Goal: Task Accomplishment & Management: Manage account settings

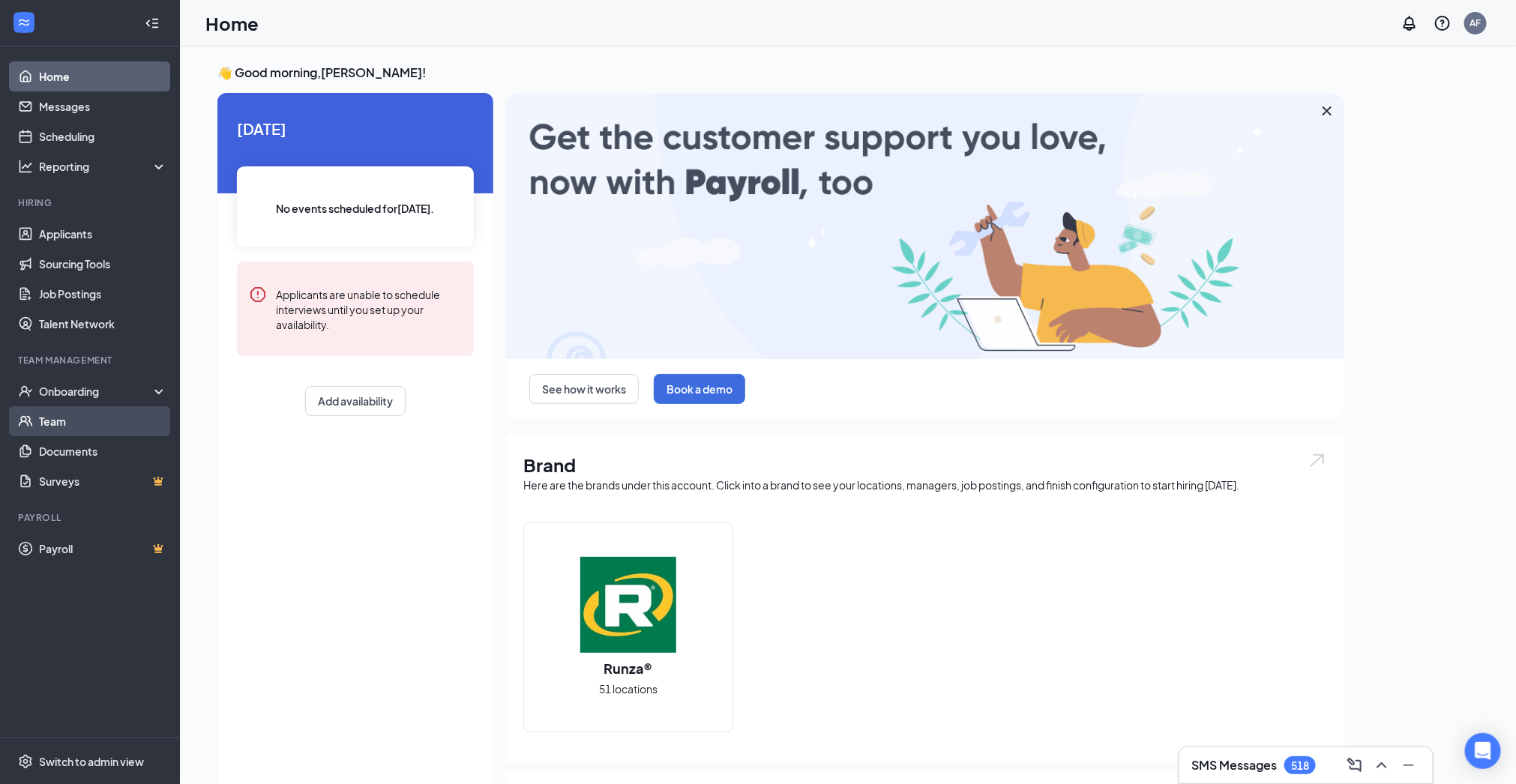
click at [106, 423] on link "Team" at bounding box center [104, 420] width 128 height 30
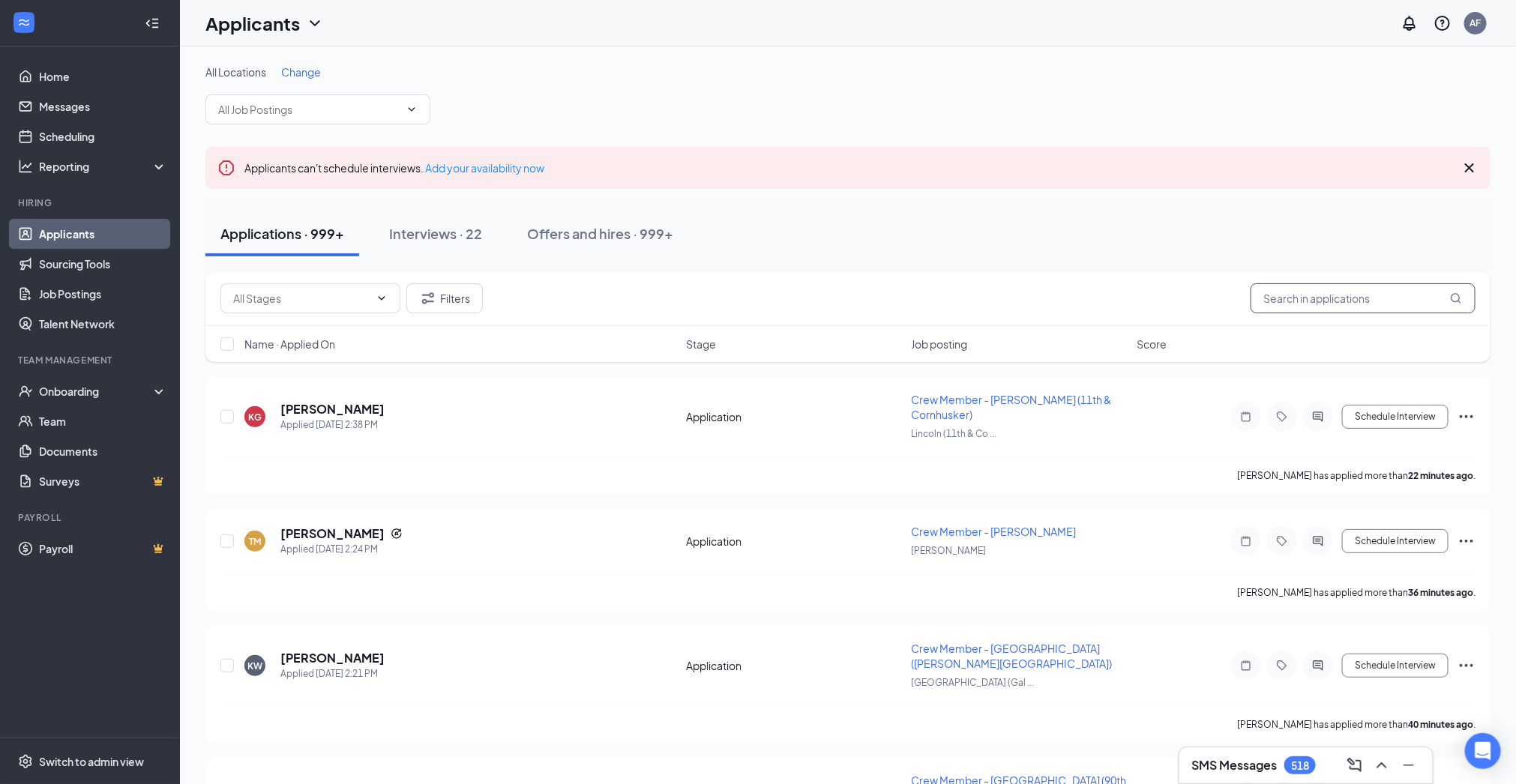
click at [1370, 311] on input "text" at bounding box center [1363, 298] width 225 height 30
type input "[PERSON_NAME]"
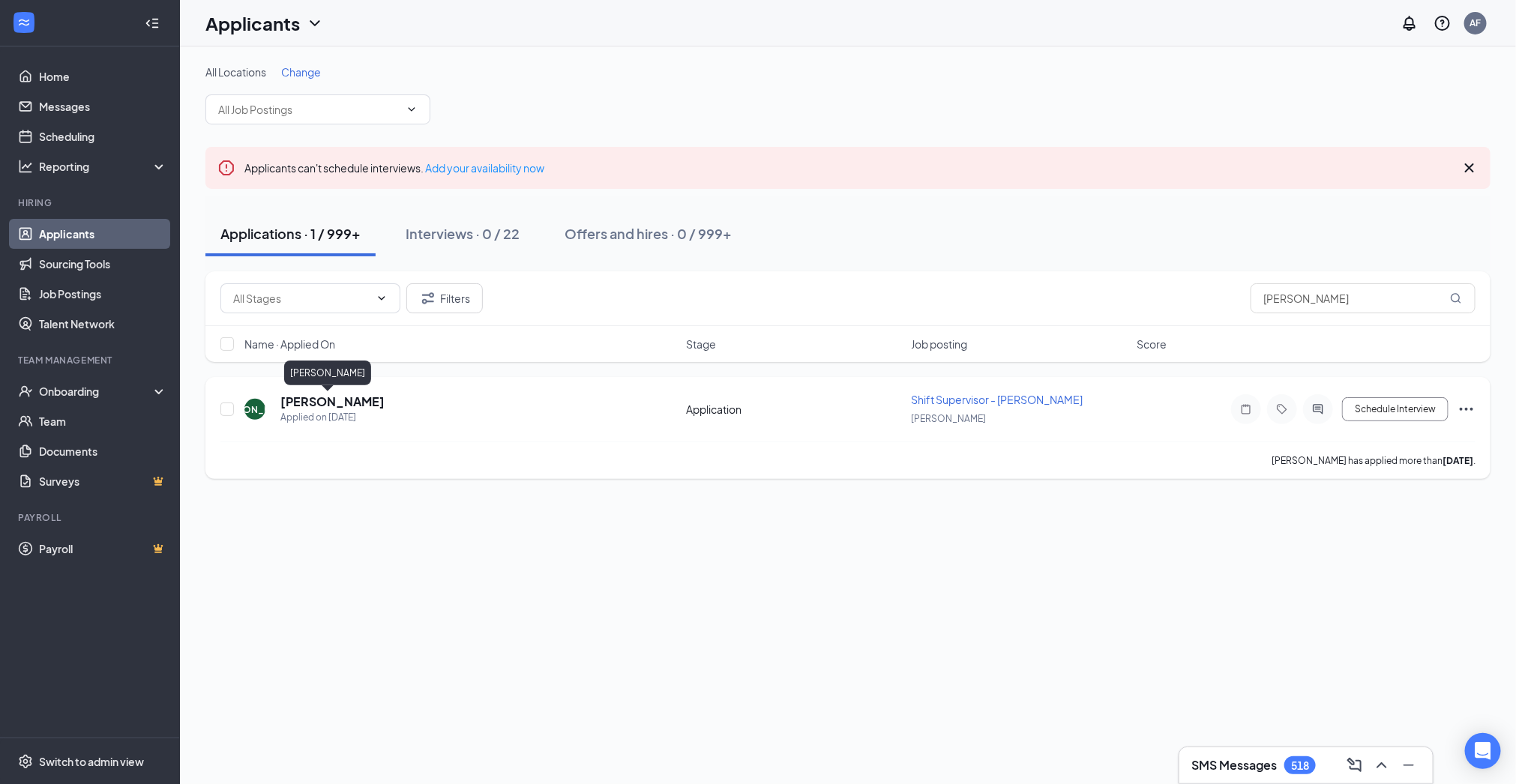
click at [339, 401] on h5 "[PERSON_NAME]" at bounding box center [332, 401] width 104 height 17
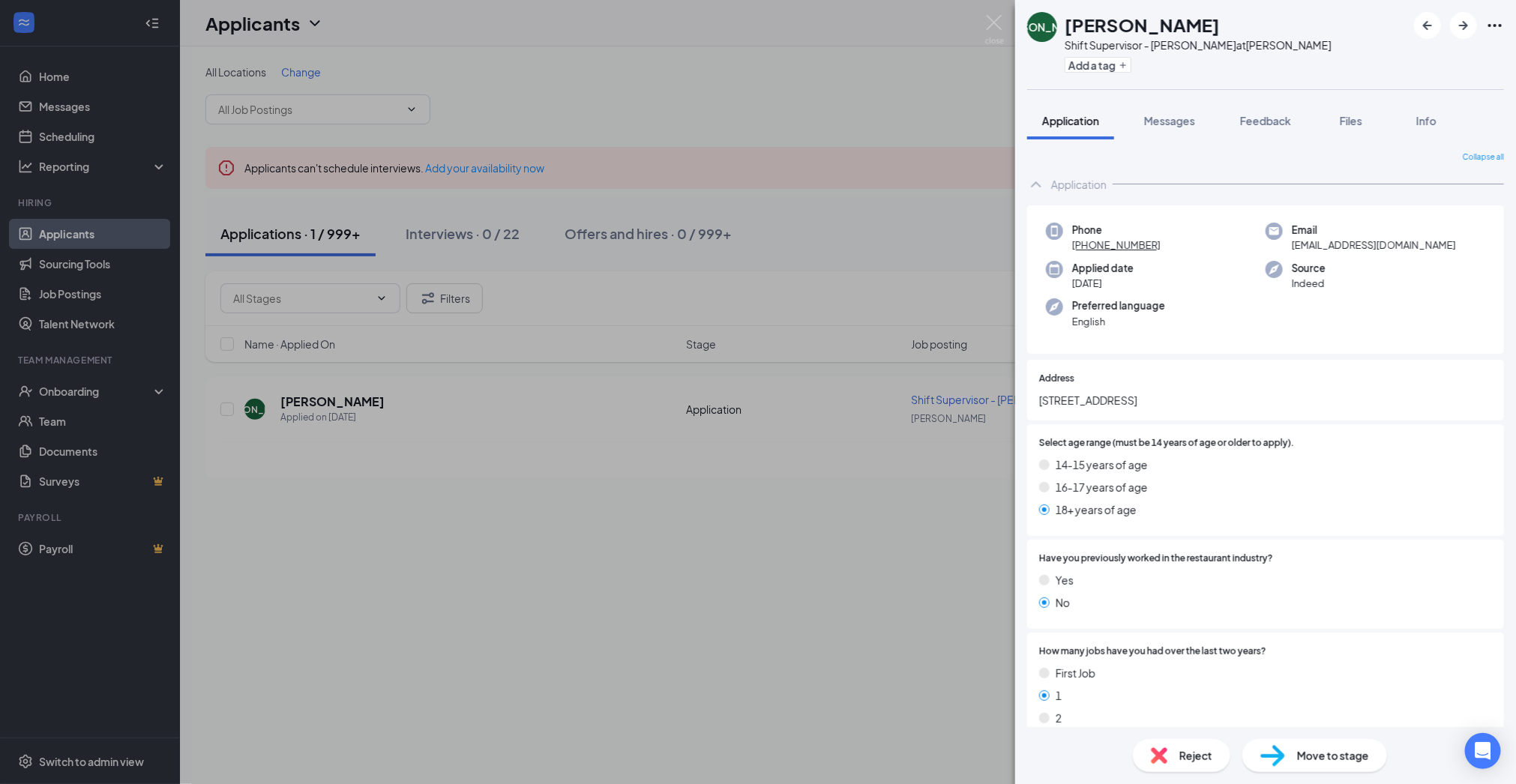
click at [1315, 747] on span "Move to stage" at bounding box center [1333, 755] width 72 height 17
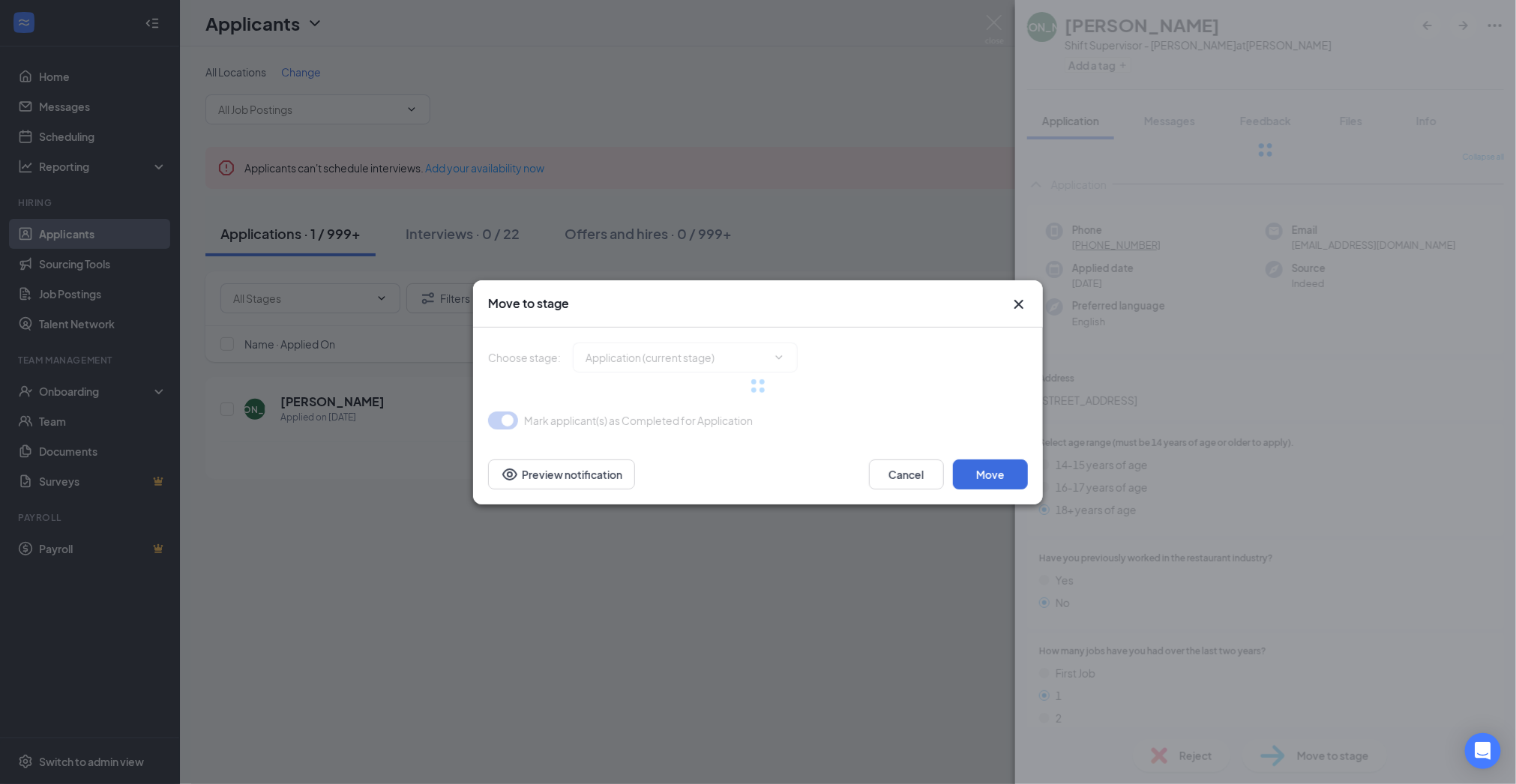
type input "Interview (next stage)"
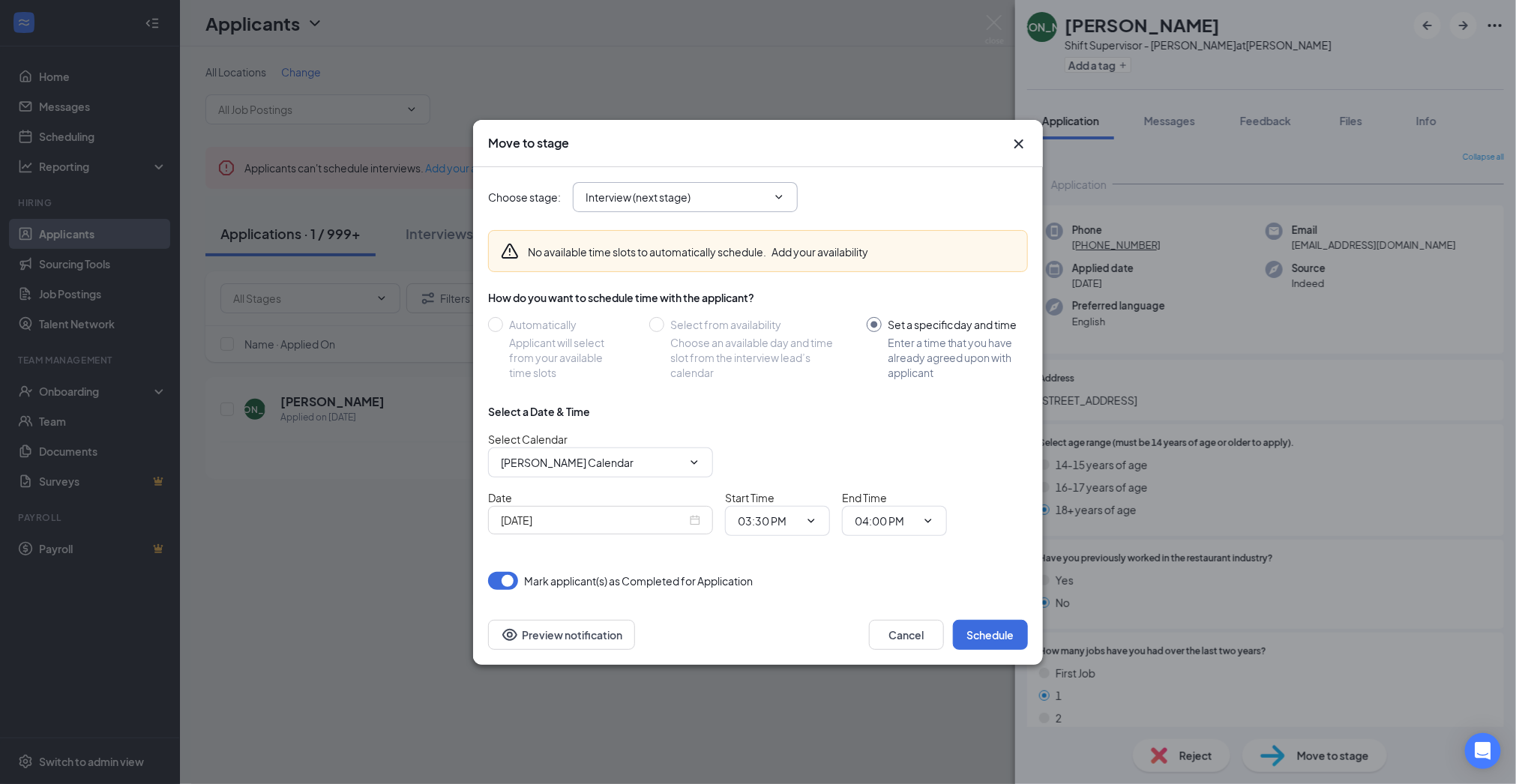
click at [785, 197] on span "Interview (next stage)" at bounding box center [685, 197] width 225 height 30
click at [789, 191] on span "Interview (next stage)" at bounding box center [685, 197] width 225 height 30
click at [783, 195] on icon "ChevronDown" at bounding box center [779, 197] width 12 height 12
click at [881, 325] on input "Set a specific day and time Enter a time that you have already agreed upon with…" at bounding box center [947, 348] width 161 height 63
click at [786, 182] on span "Interview (next stage)" at bounding box center [685, 197] width 225 height 30
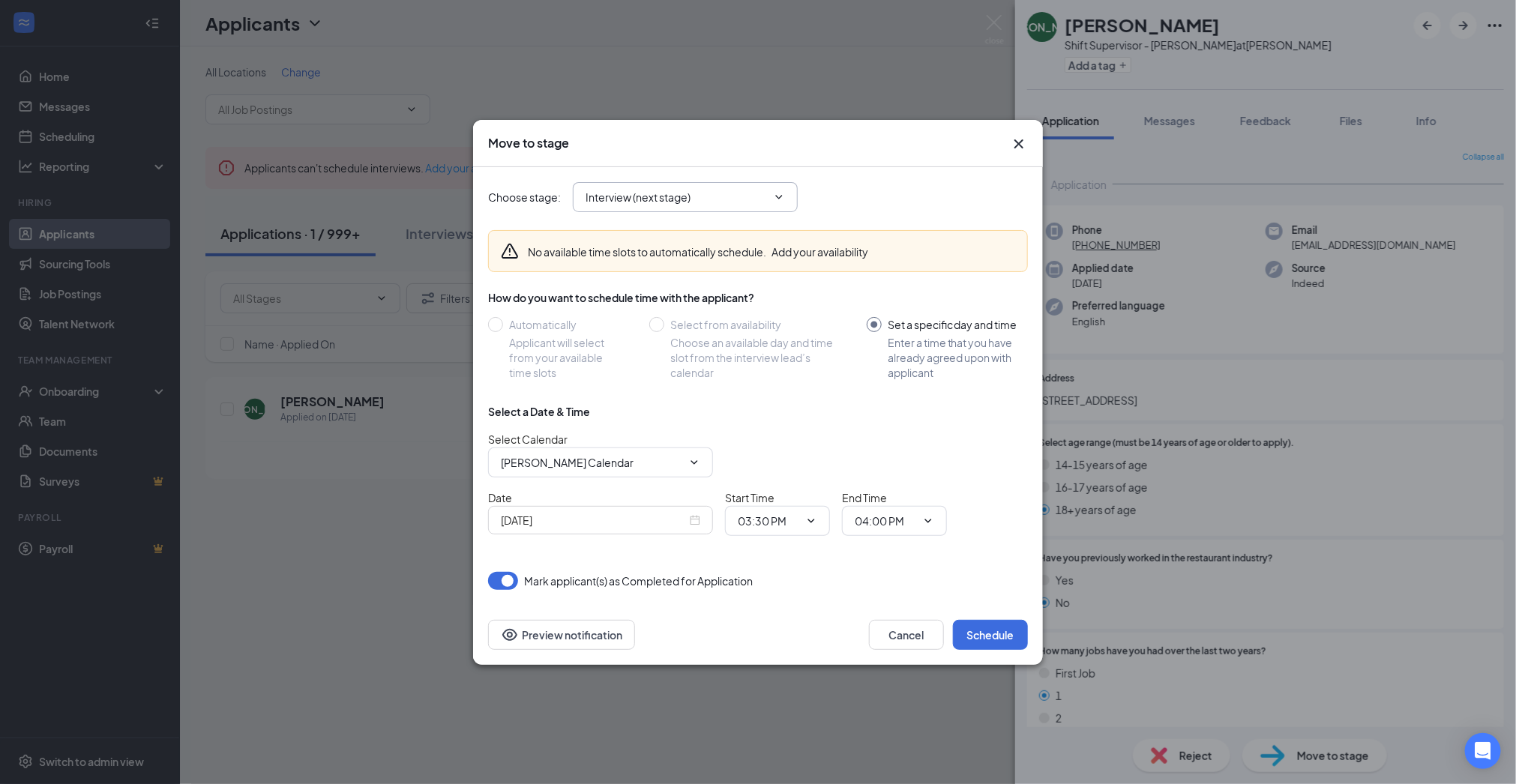
click at [780, 197] on icon "ChevronDown" at bounding box center [779, 197] width 12 height 12
click at [813, 522] on icon "ChevronDown" at bounding box center [811, 520] width 12 height 12
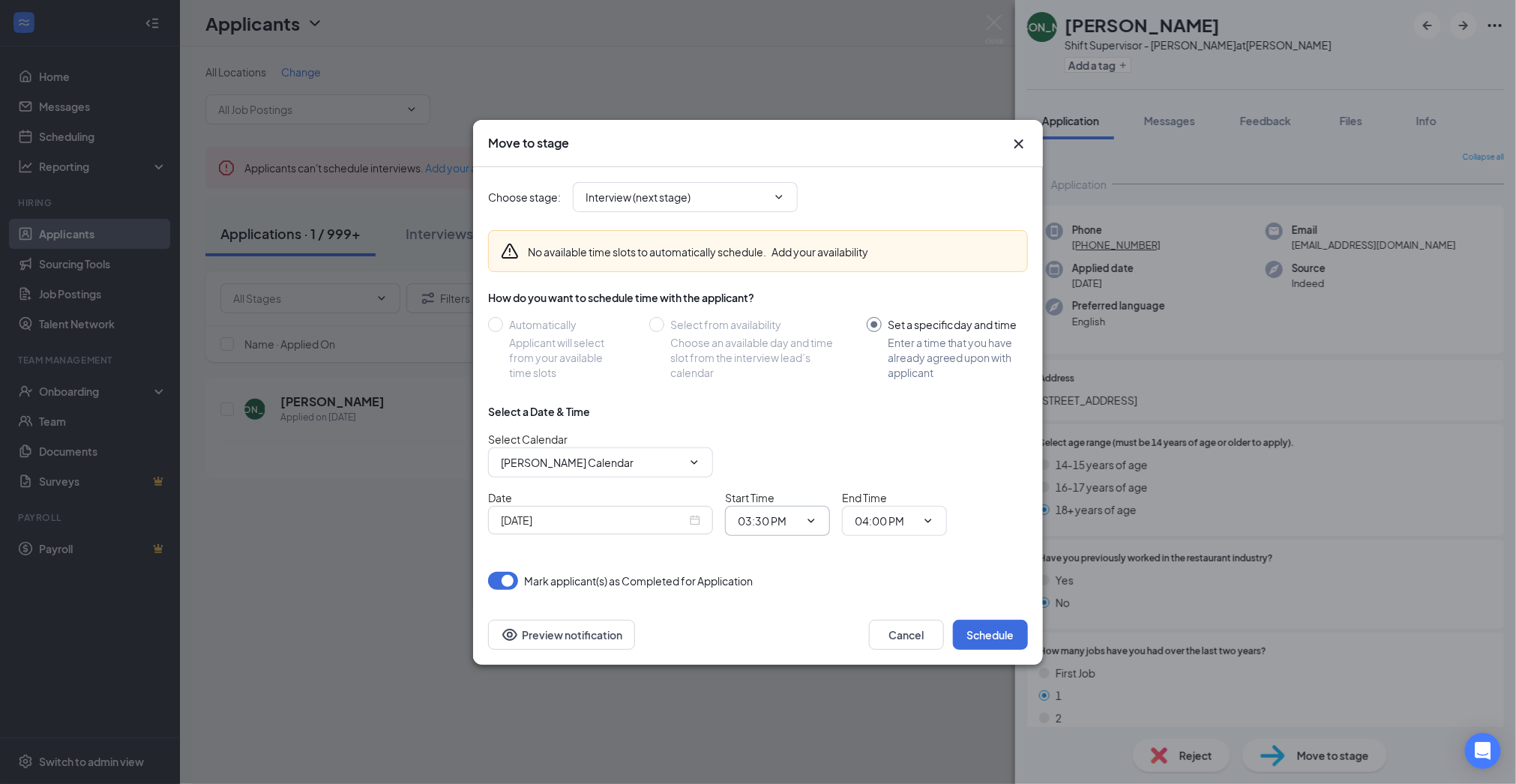
click at [805, 526] on icon "ChevronDown" at bounding box center [811, 520] width 12 height 12
drag, startPoint x: 772, startPoint y: 531, endPoint x: 630, endPoint y: 522, distance: 142.3
click at [772, 531] on span "03:30 PM" at bounding box center [777, 520] width 105 height 30
drag, startPoint x: 630, startPoint y: 525, endPoint x: 684, endPoint y: 473, distance: 75.0
click at [630, 525] on input "Sep 16, 2025" at bounding box center [594, 520] width 186 height 17
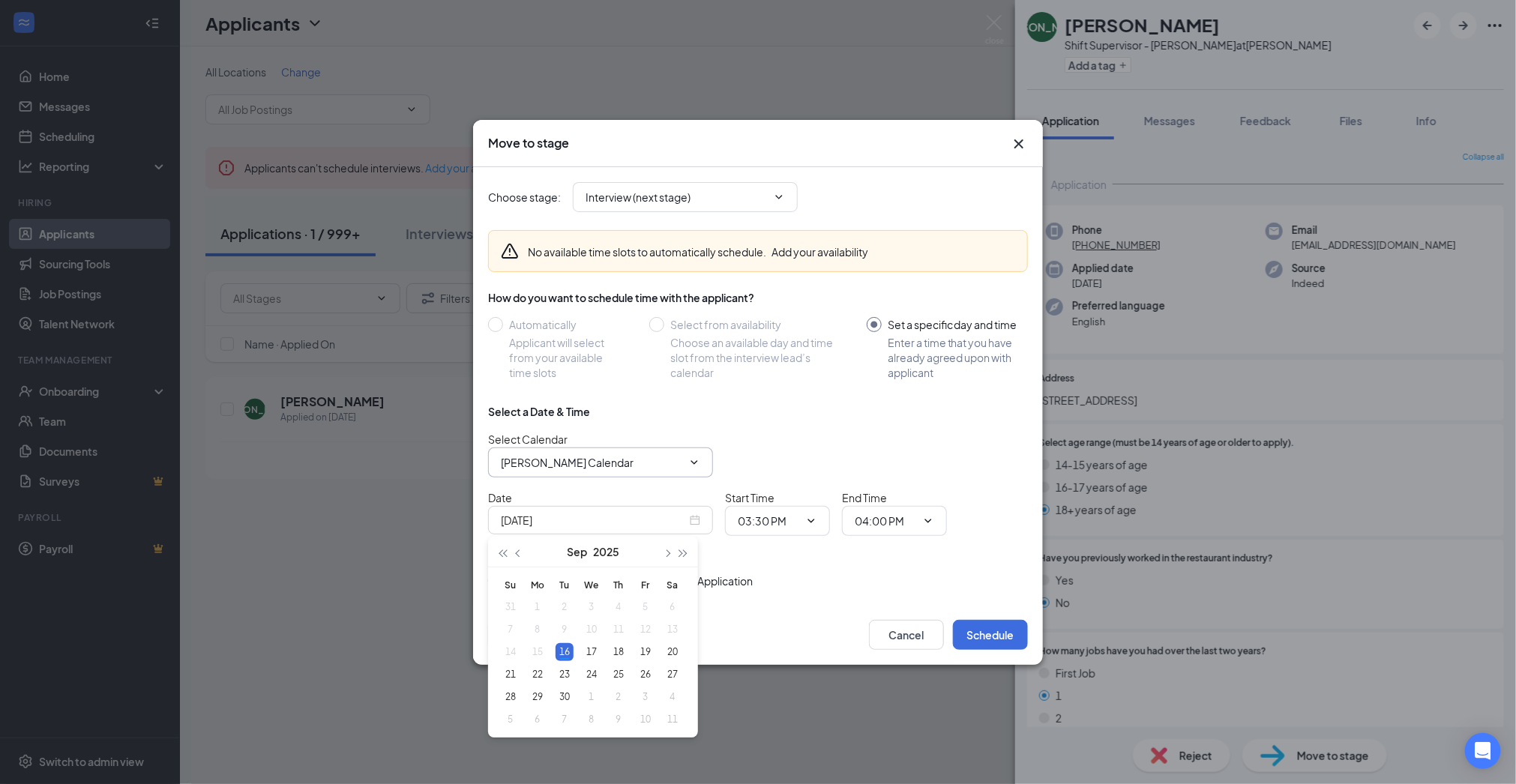
click at [680, 464] on input "Ashley Ficken's Calendar" at bounding box center [592, 462] width 181 height 17
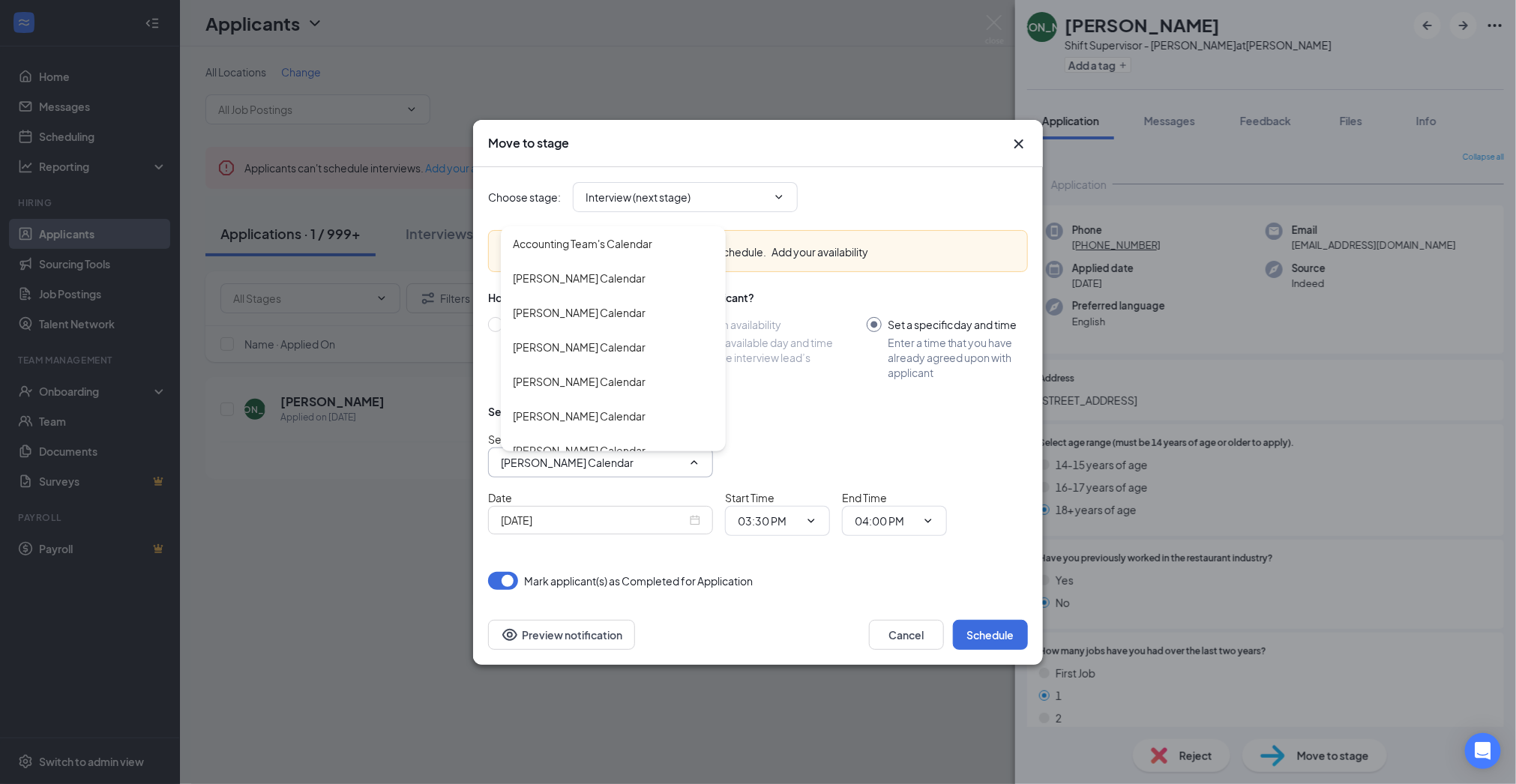
click at [897, 451] on div "Select Calendar Ashley Ficken's Calendar Accounting Team's Calendar Alecia Kiol…" at bounding box center [758, 454] width 540 height 47
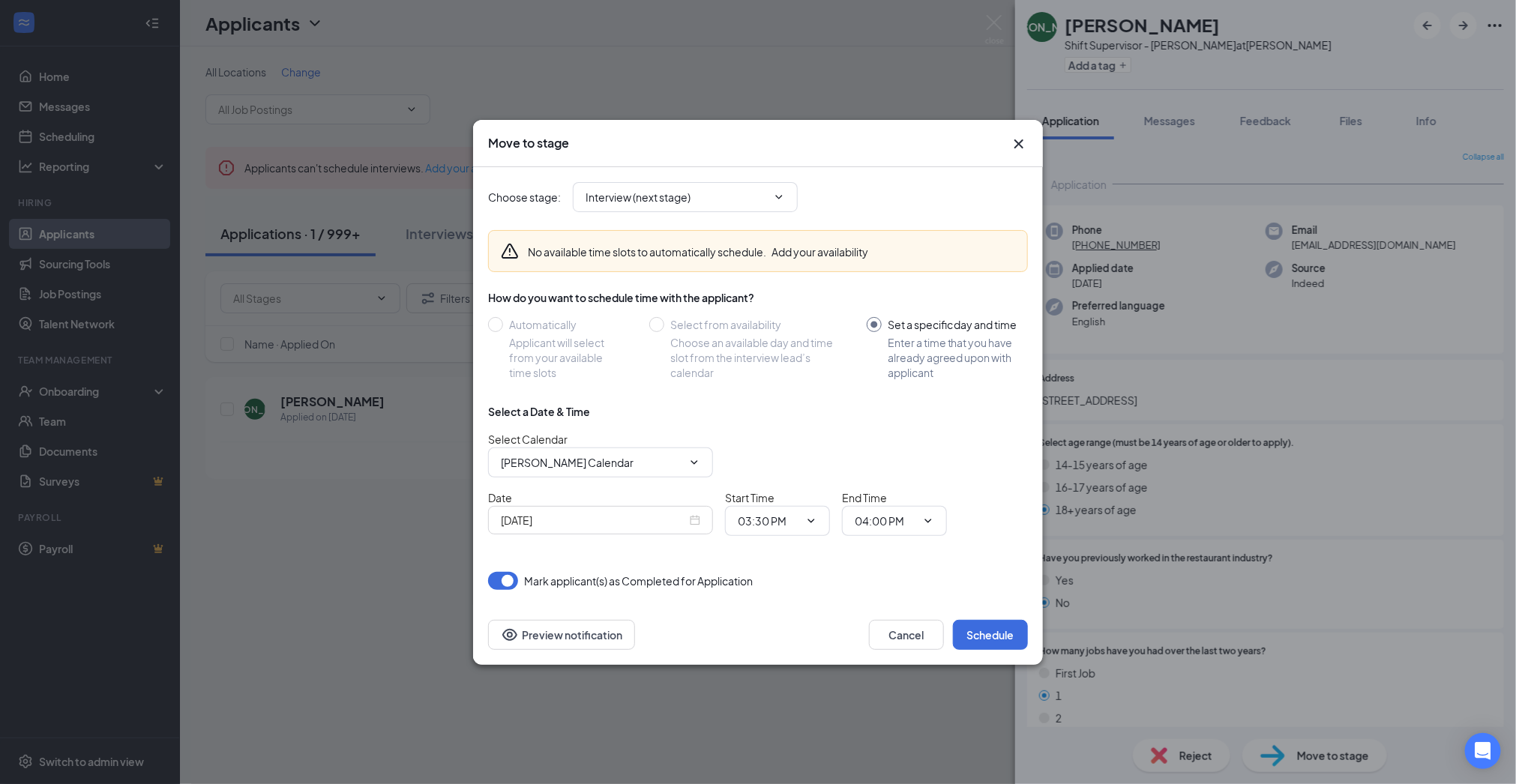
click at [676, 509] on div "Sep 16, 2025" at bounding box center [601, 519] width 225 height 28
click at [772, 509] on span "03:30 PM" at bounding box center [777, 520] width 105 height 30
click at [797, 523] on input "03:30 PM" at bounding box center [768, 521] width 62 height 17
click at [797, 522] on input "03:30 PM" at bounding box center [768, 521] width 62 height 17
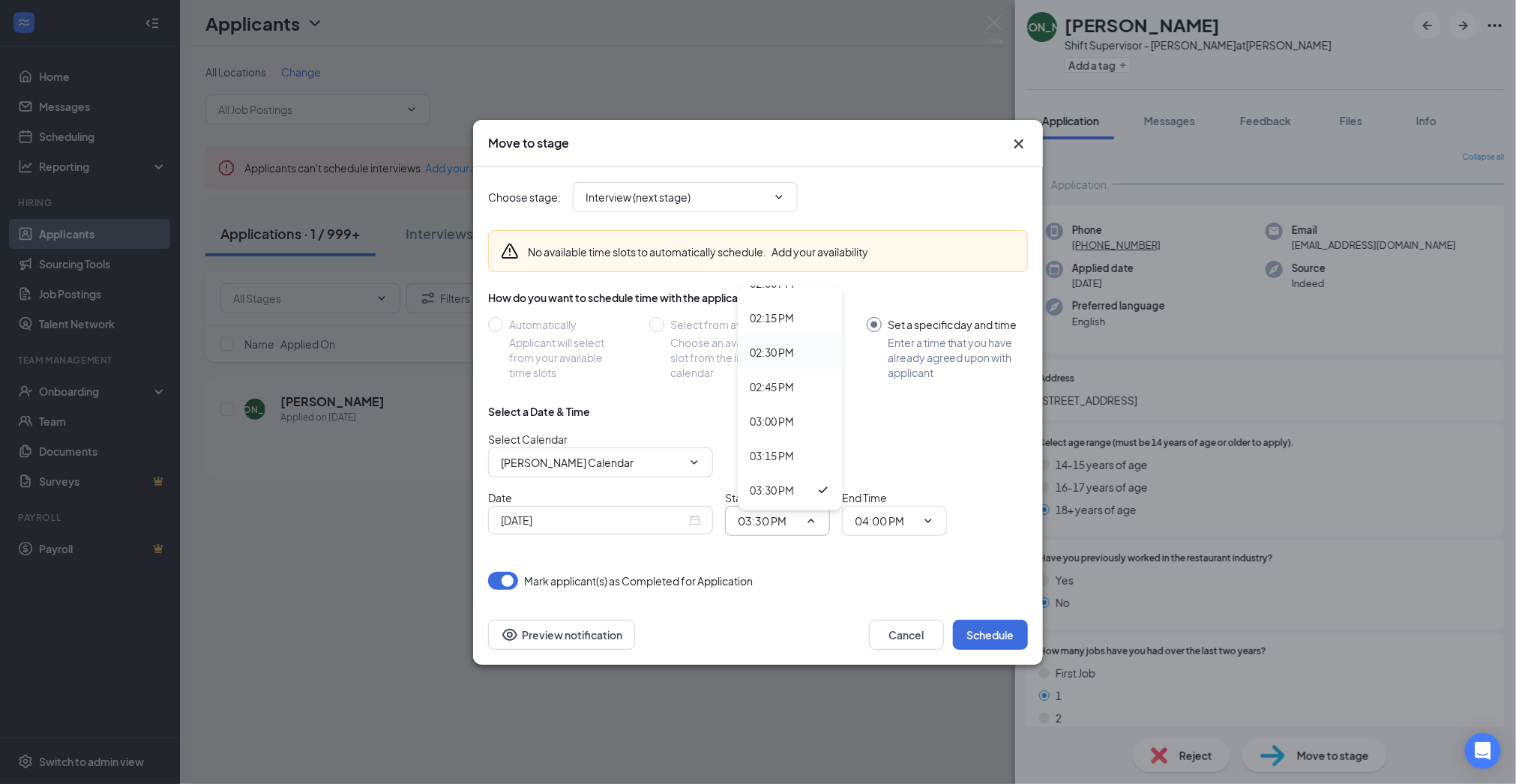
click at [747, 355] on div "02:30 PM" at bounding box center [790, 351] width 105 height 35
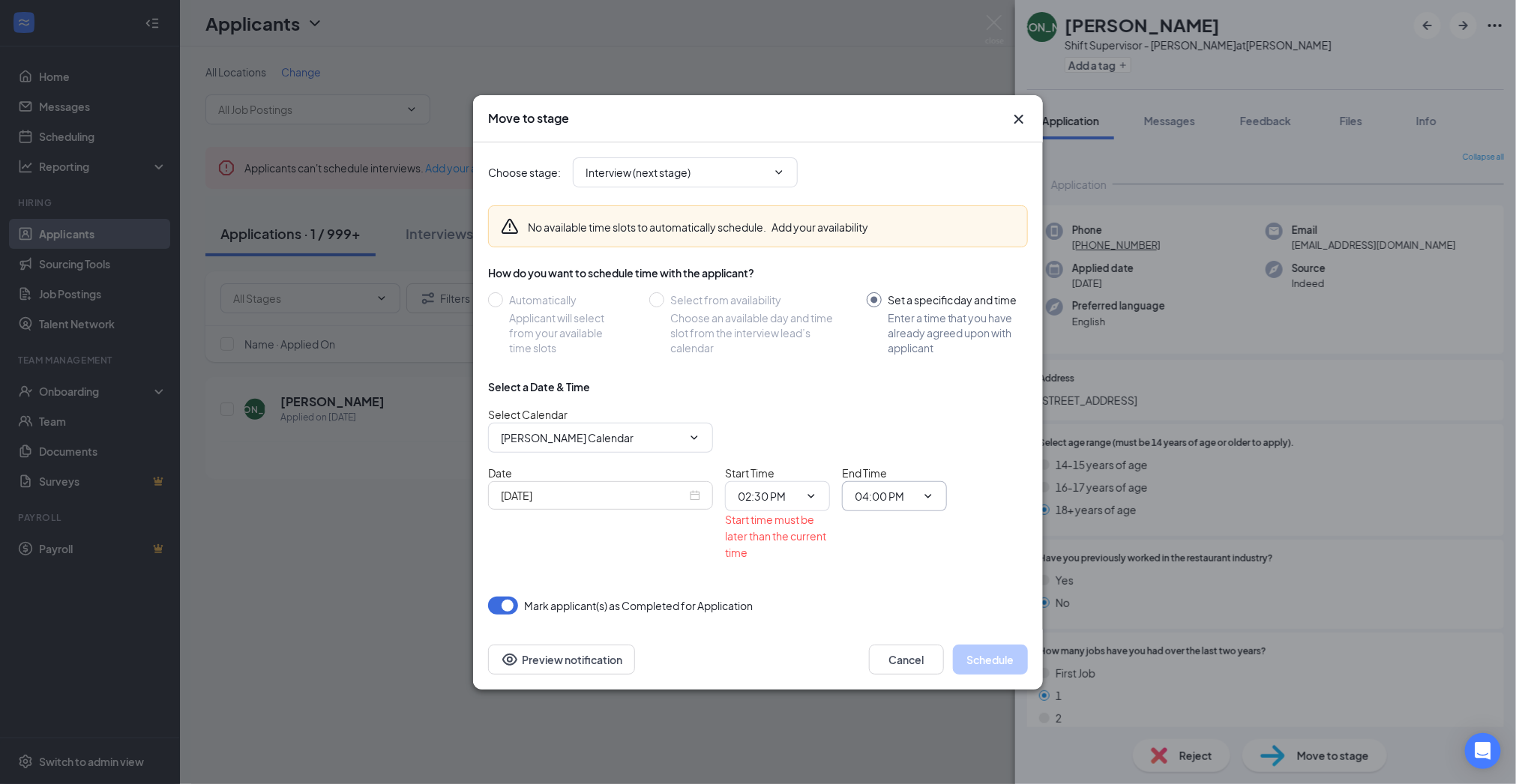
click at [909, 496] on input "04:00 PM" at bounding box center [885, 496] width 62 height 17
click at [825, 496] on span "02:30 PM 12:00 AM 12:15 AM 12:30 AM 12:45 AM 01:00 AM 01:15 AM 01:30 AM 01:45 A…" at bounding box center [777, 495] width 105 height 30
click at [806, 494] on icon "ChevronDown" at bounding box center [811, 496] width 12 height 12
click at [793, 491] on input "02:30 PM" at bounding box center [768, 496] width 62 height 17
click at [774, 434] on div "03:15 PM" at bounding box center [772, 431] width 44 height 17
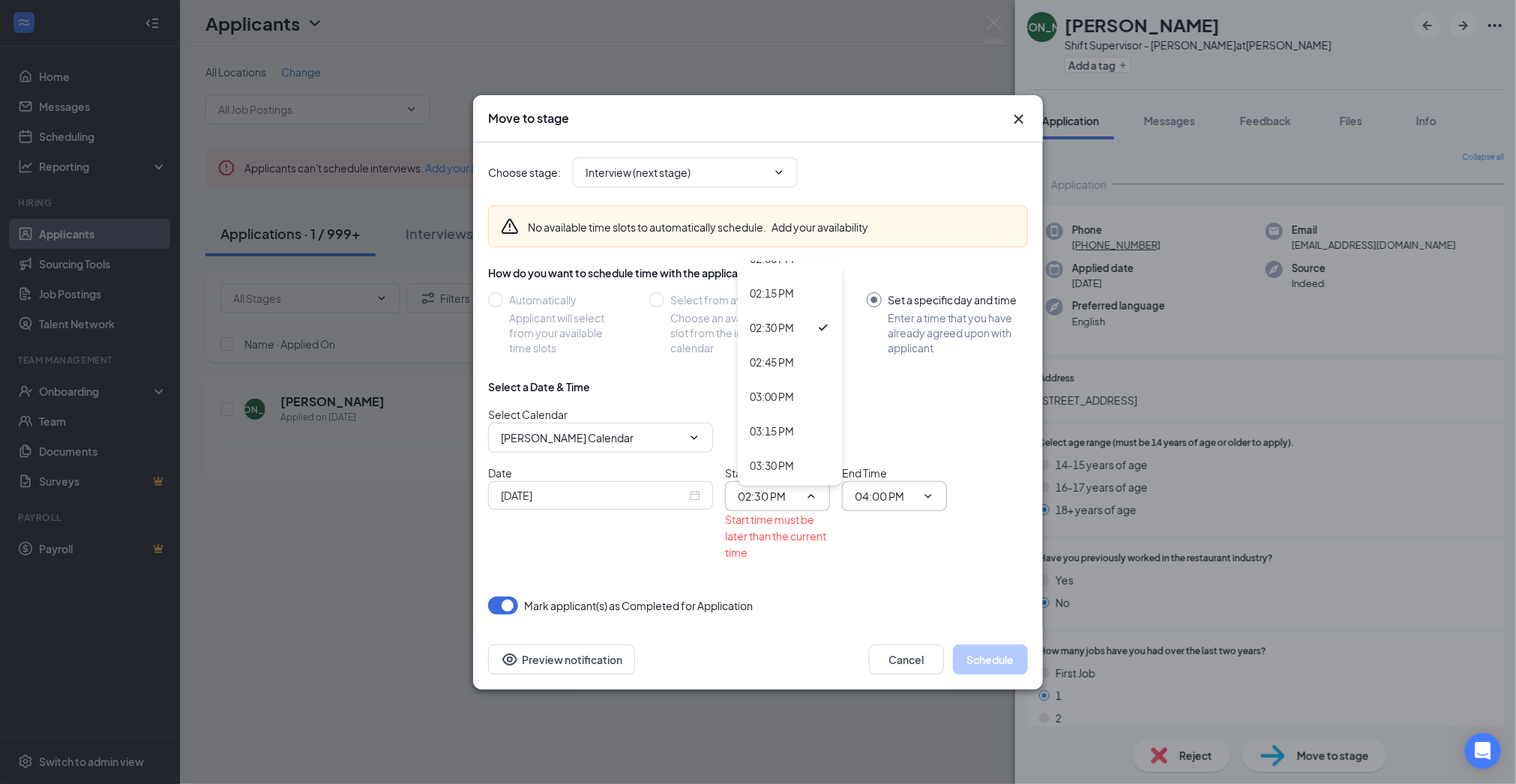
type input "03:15 PM"
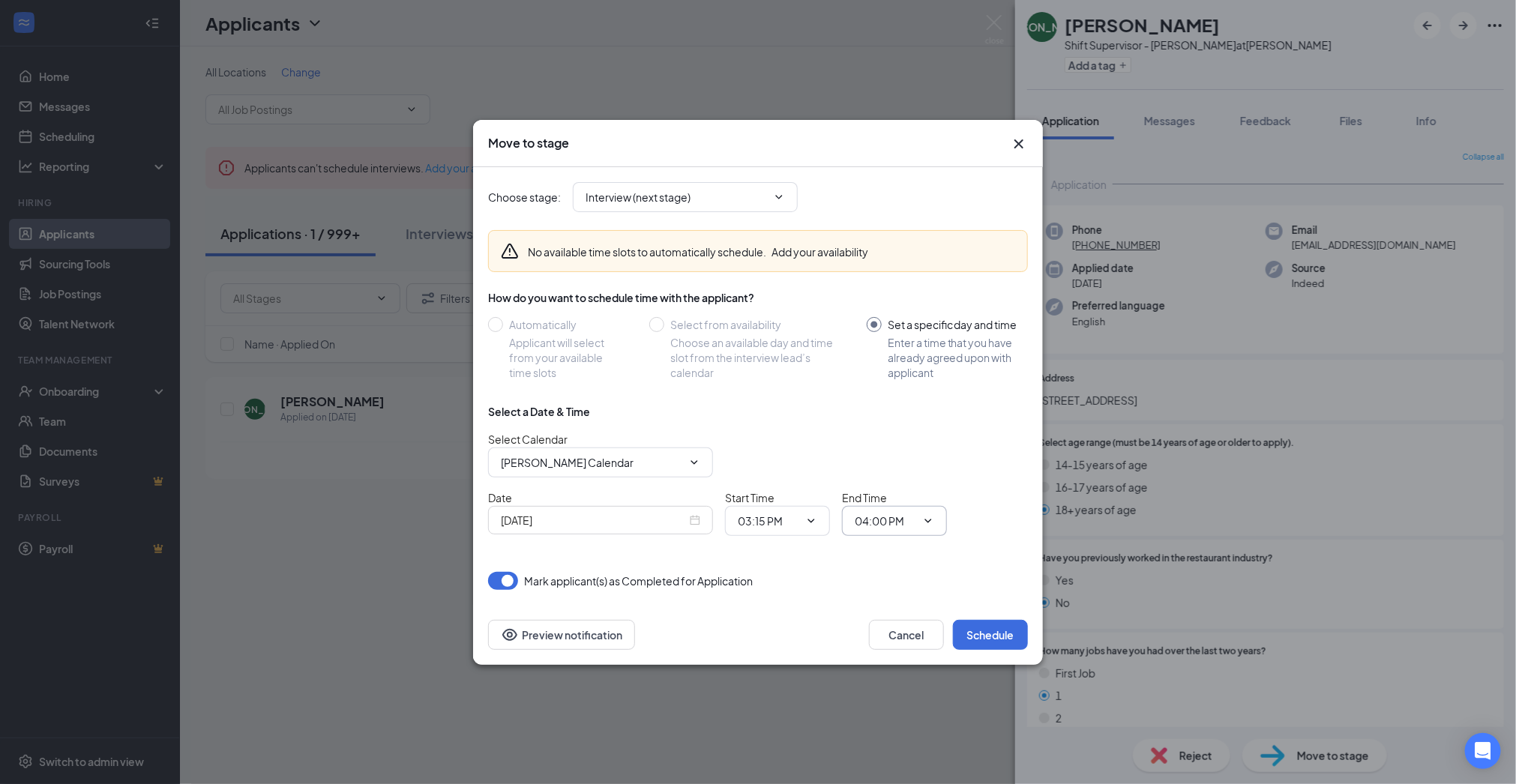
click at [881, 522] on input "04:00 PM" at bounding box center [885, 521] width 62 height 17
click at [892, 500] on div "03:30 PM" at bounding box center [888, 506] width 44 height 17
type input "03:30 PM"
click at [982, 628] on button "Schedule" at bounding box center [990, 634] width 75 height 30
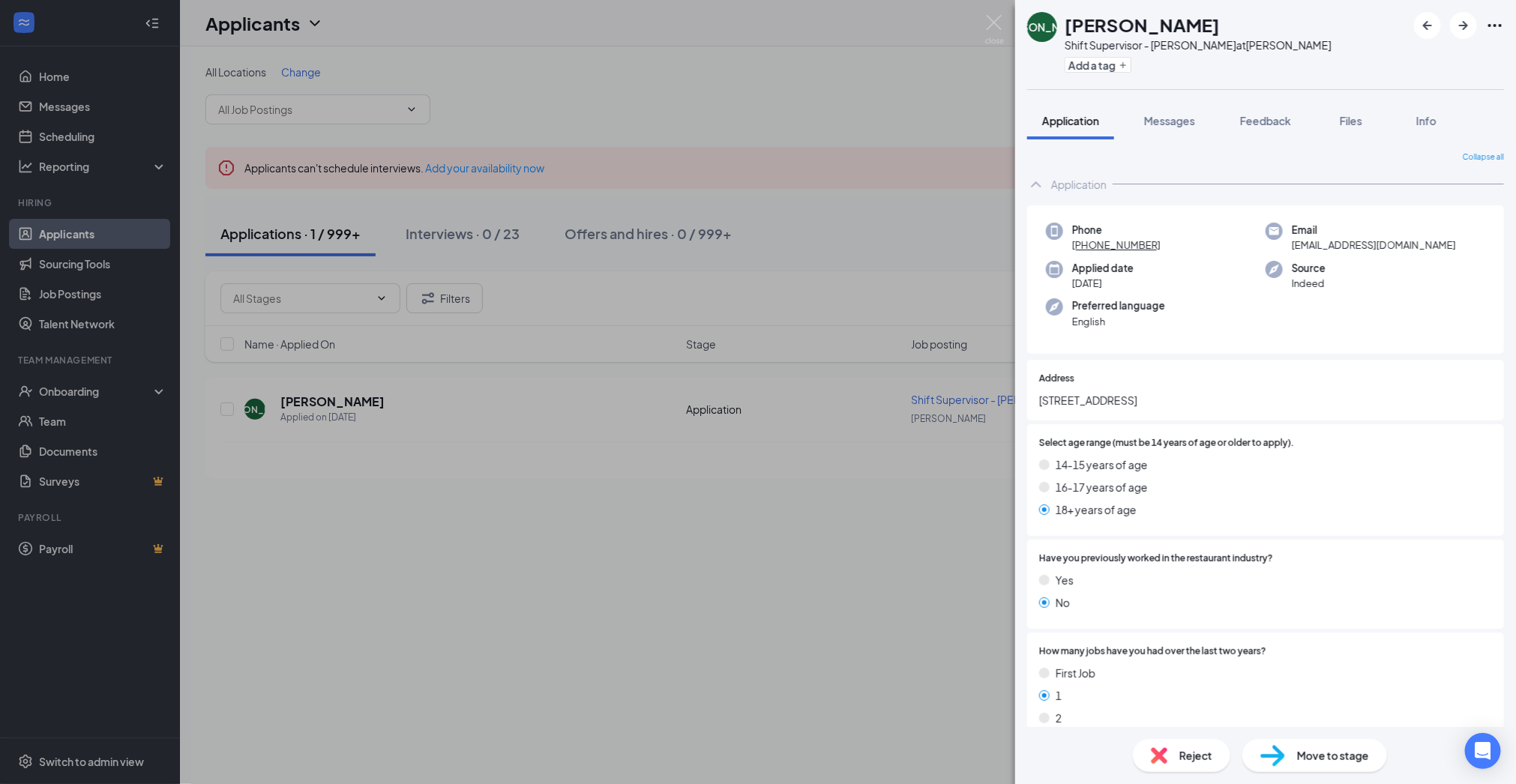
click at [1318, 762] on span "Move to stage" at bounding box center [1333, 755] width 72 height 17
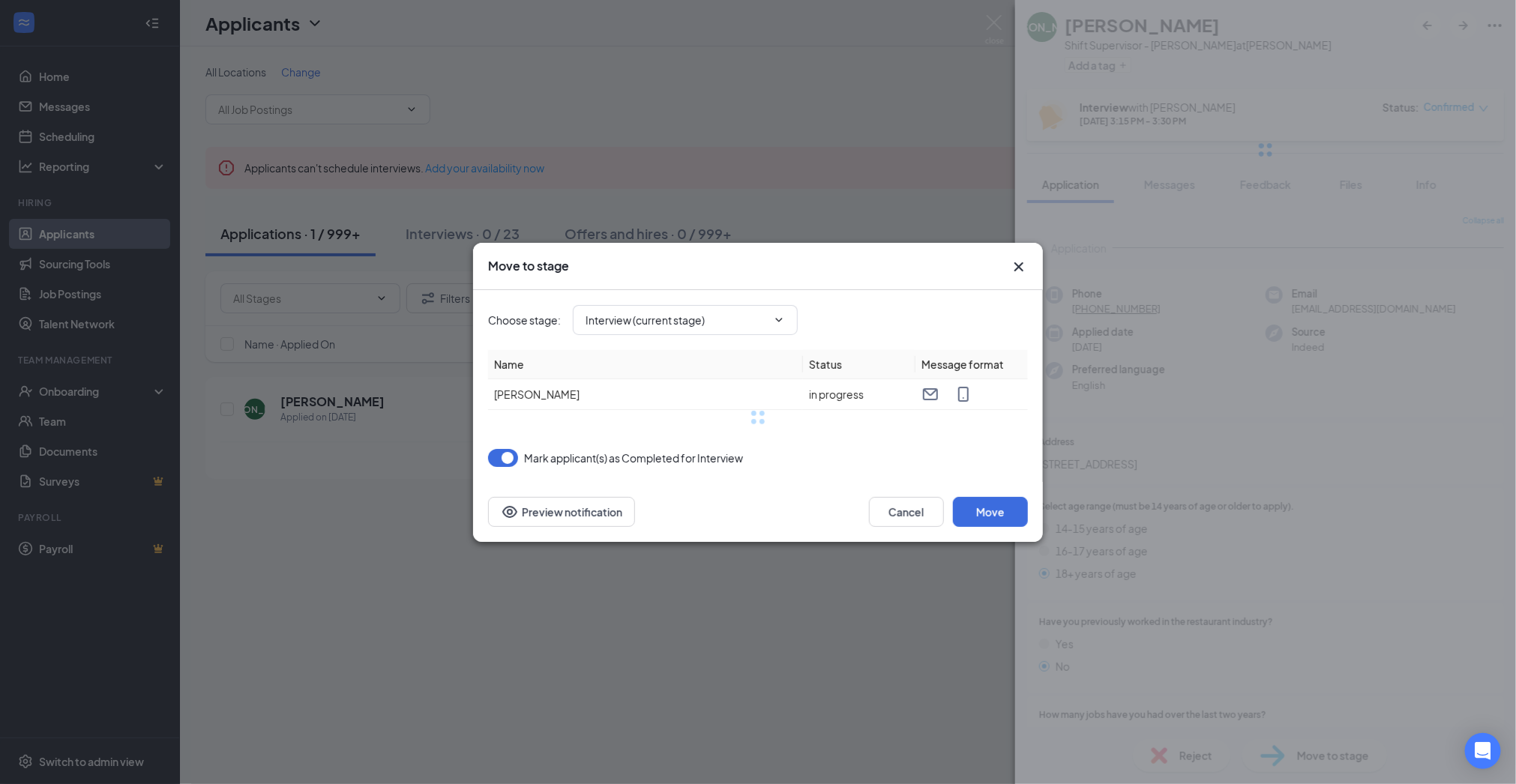
type input "Background Check (next stage)"
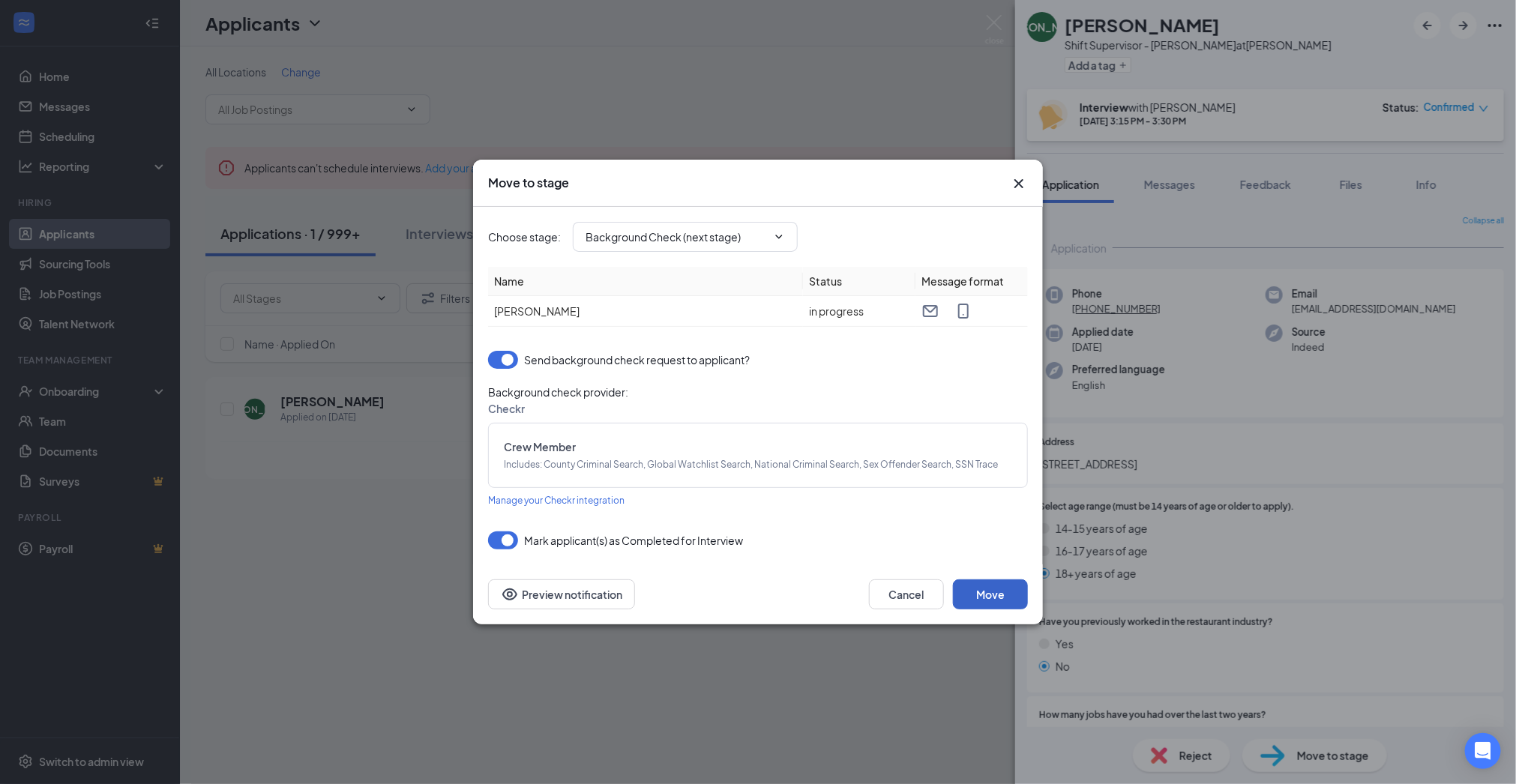
click at [999, 596] on button "Move" at bounding box center [990, 594] width 75 height 30
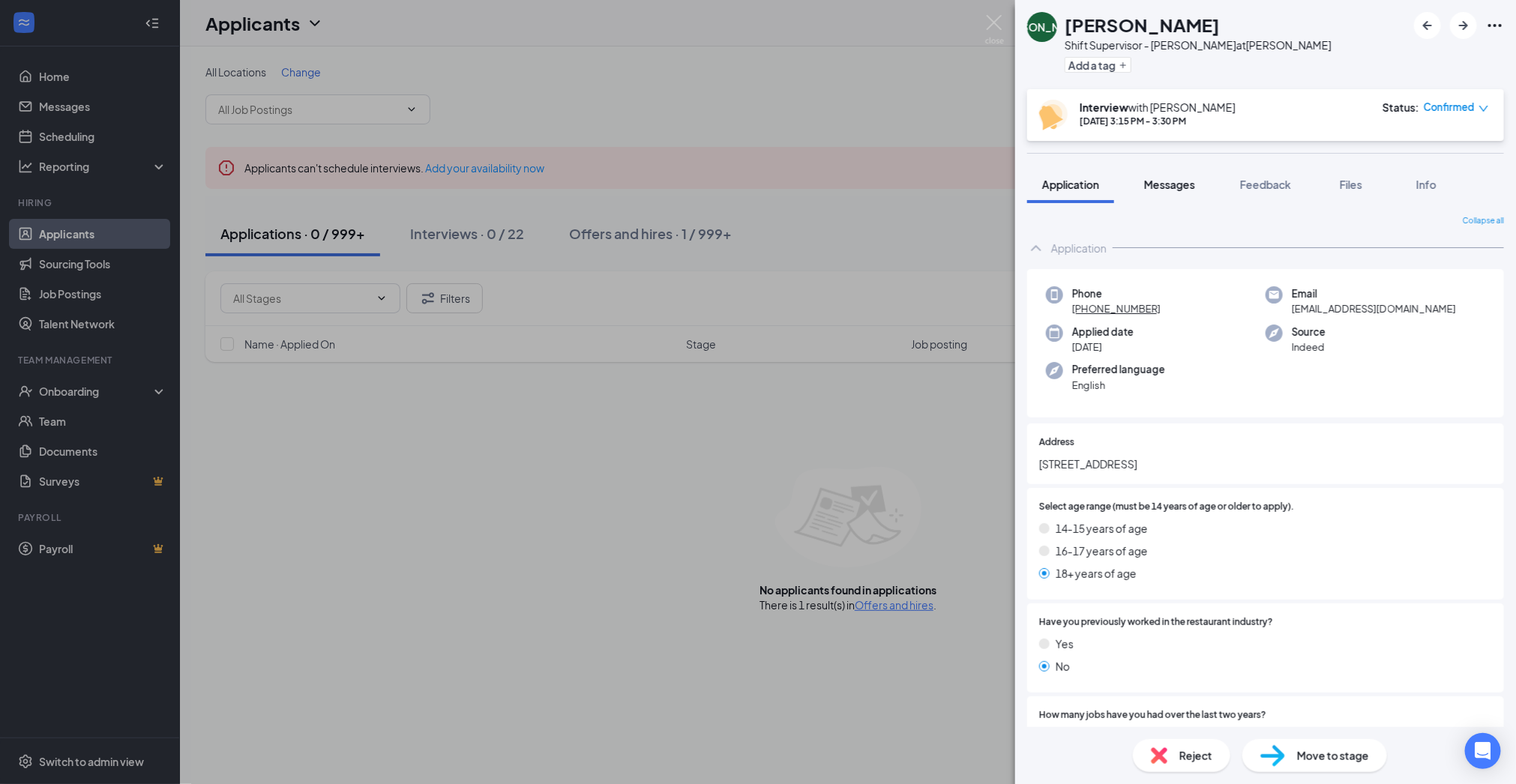
click at [1151, 185] on span "Messages" at bounding box center [1169, 184] width 51 height 14
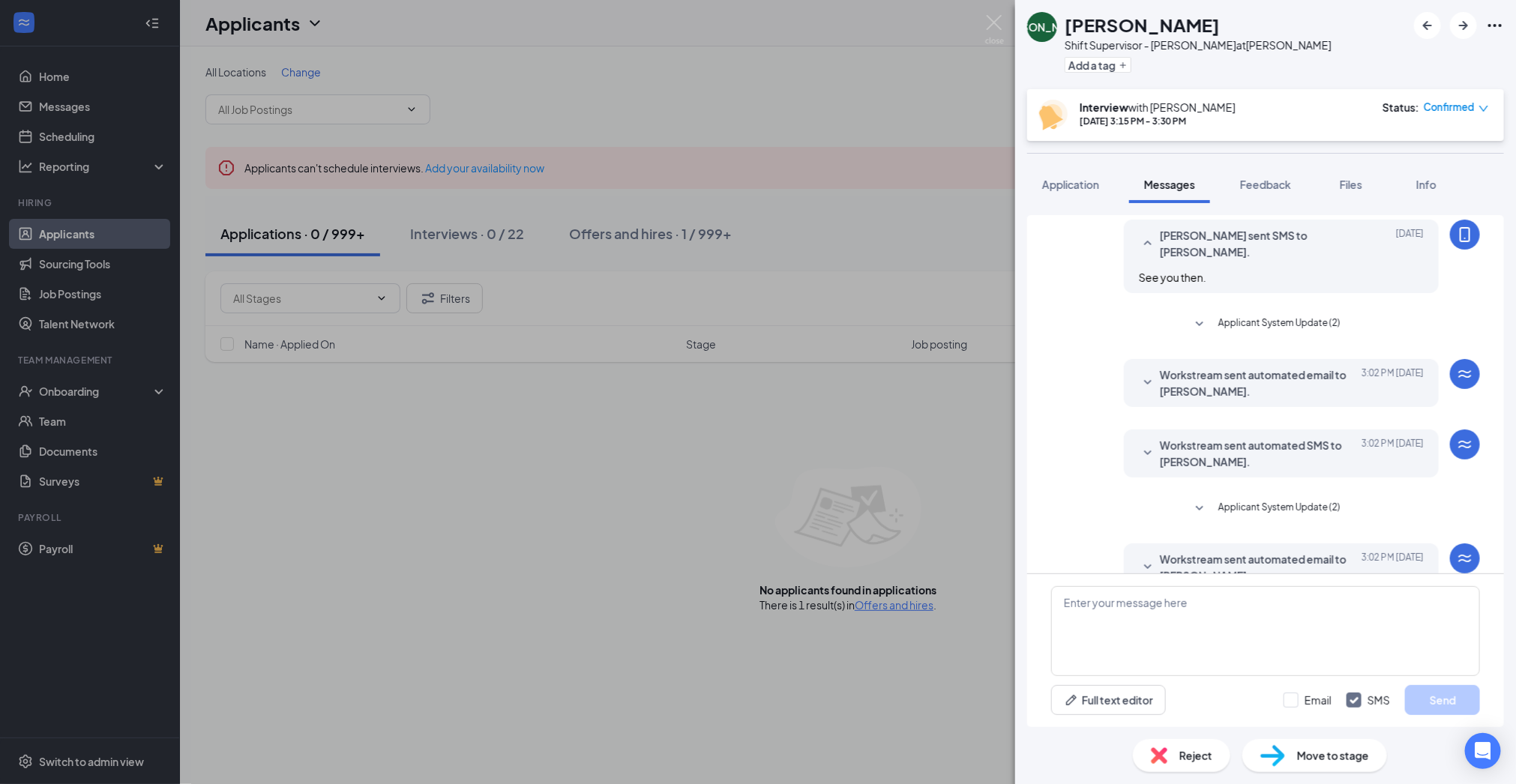
scroll to position [234, 0]
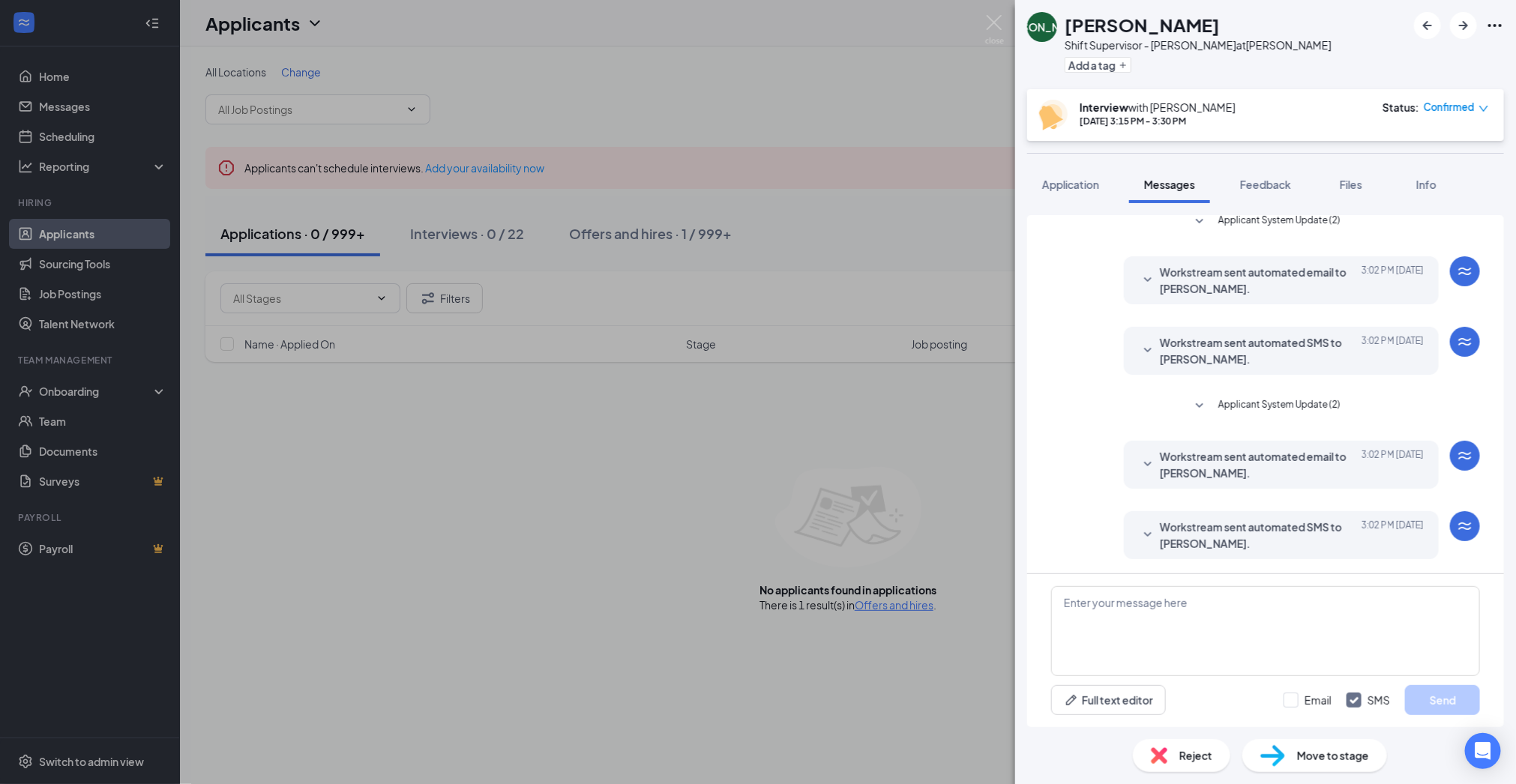
click at [1153, 468] on icon "SmallChevronDown" at bounding box center [1147, 465] width 18 height 18
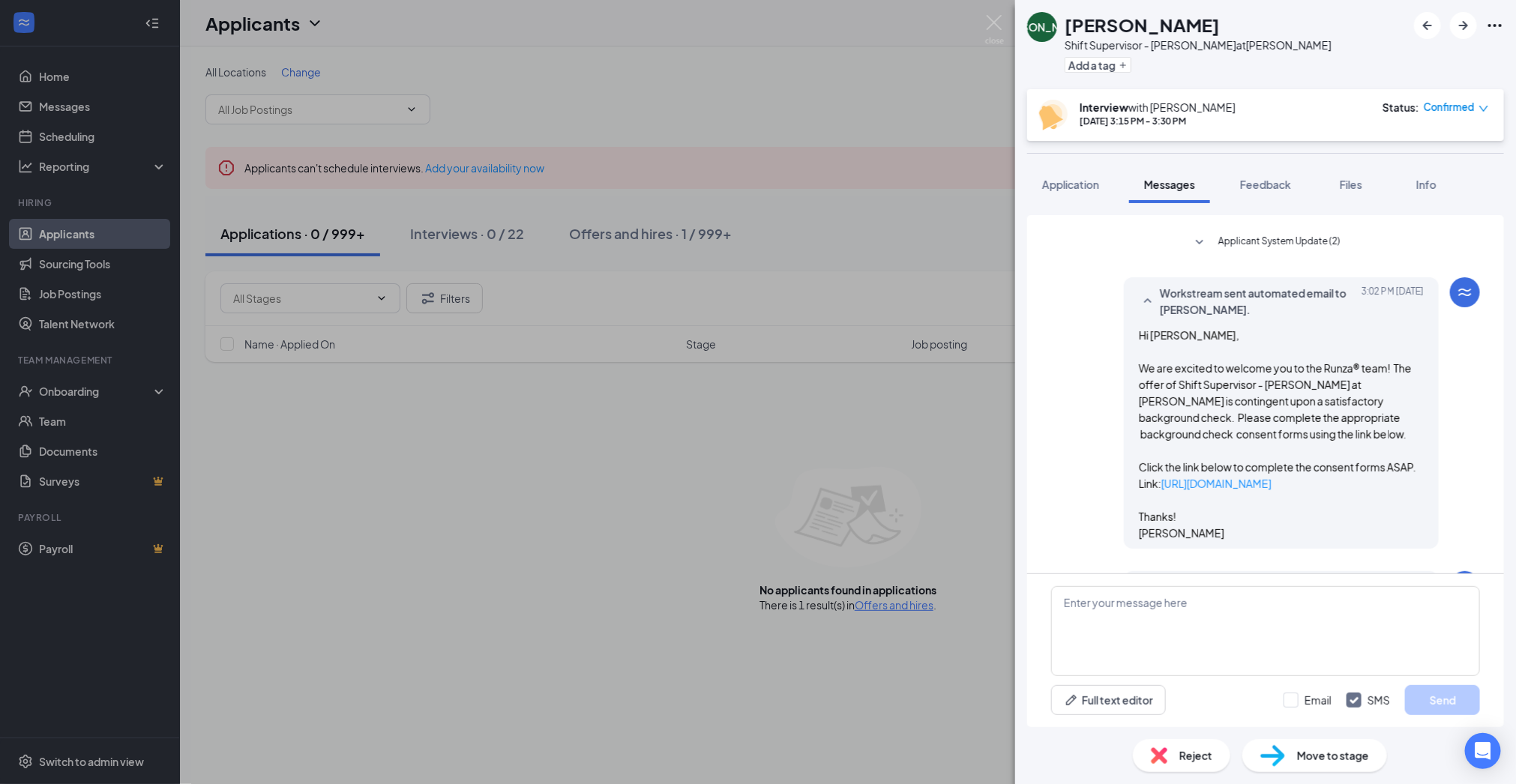
scroll to position [457, 0]
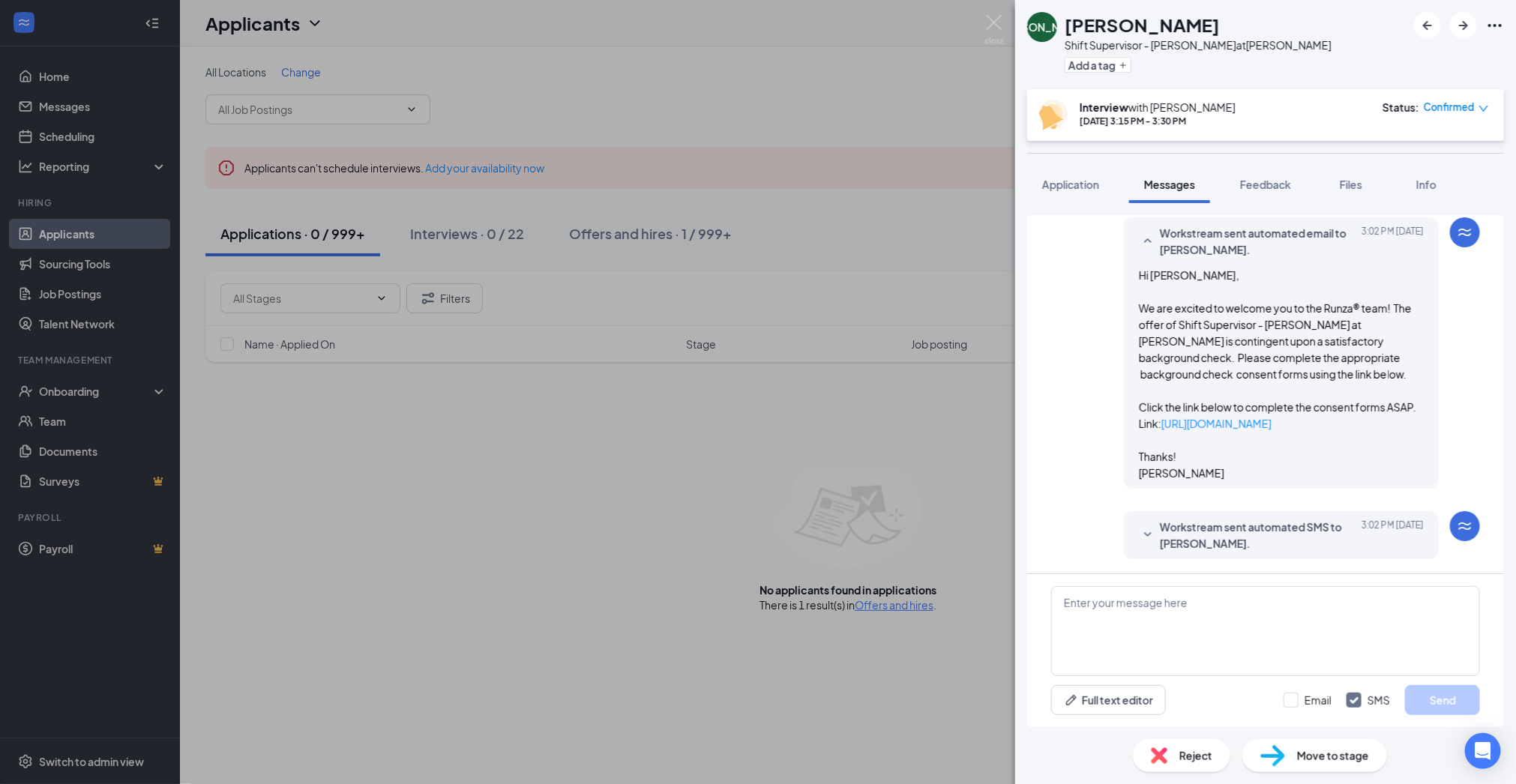
click at [1148, 533] on icon "SmallChevronDown" at bounding box center [1147, 534] width 18 height 18
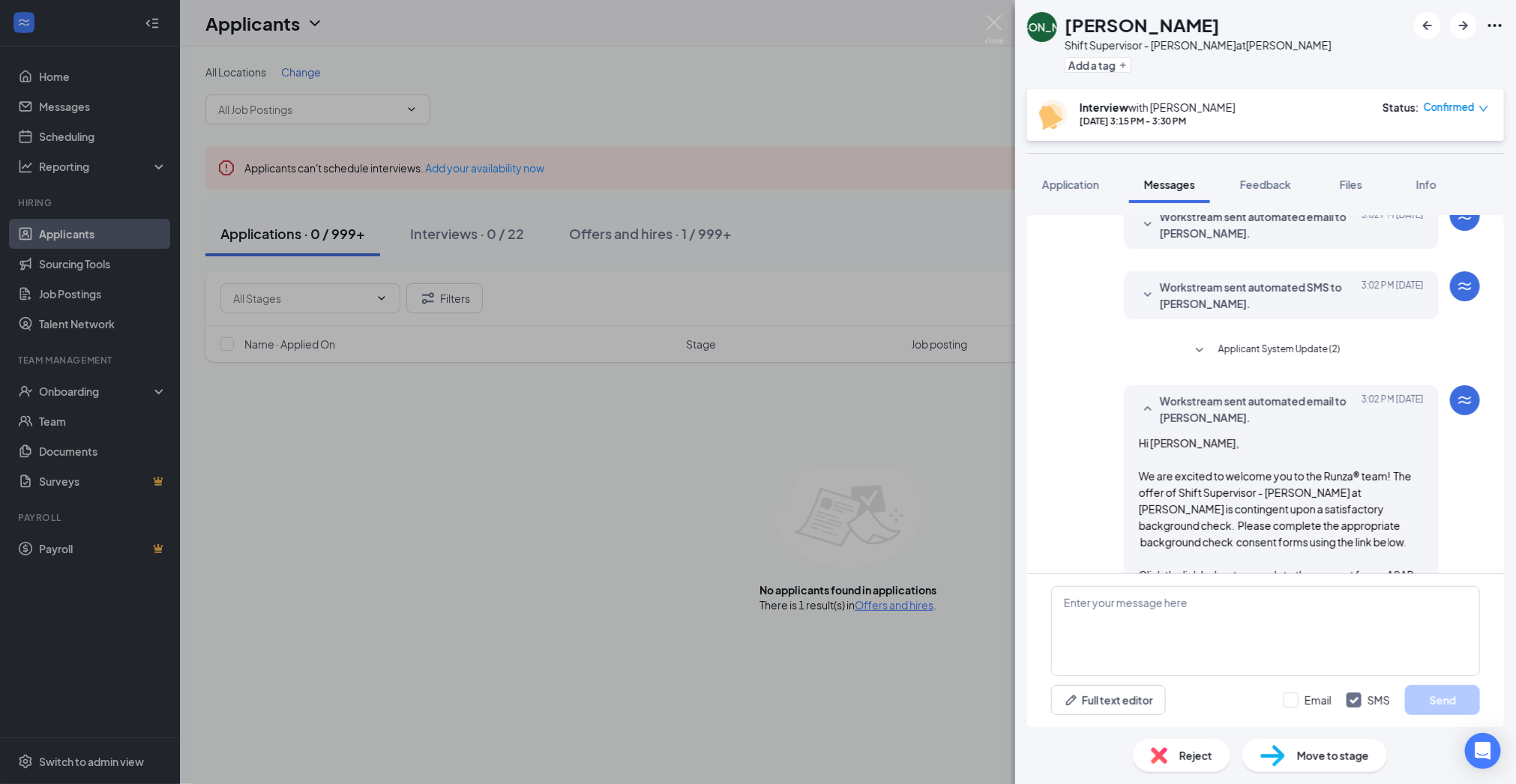
scroll to position [285, 0]
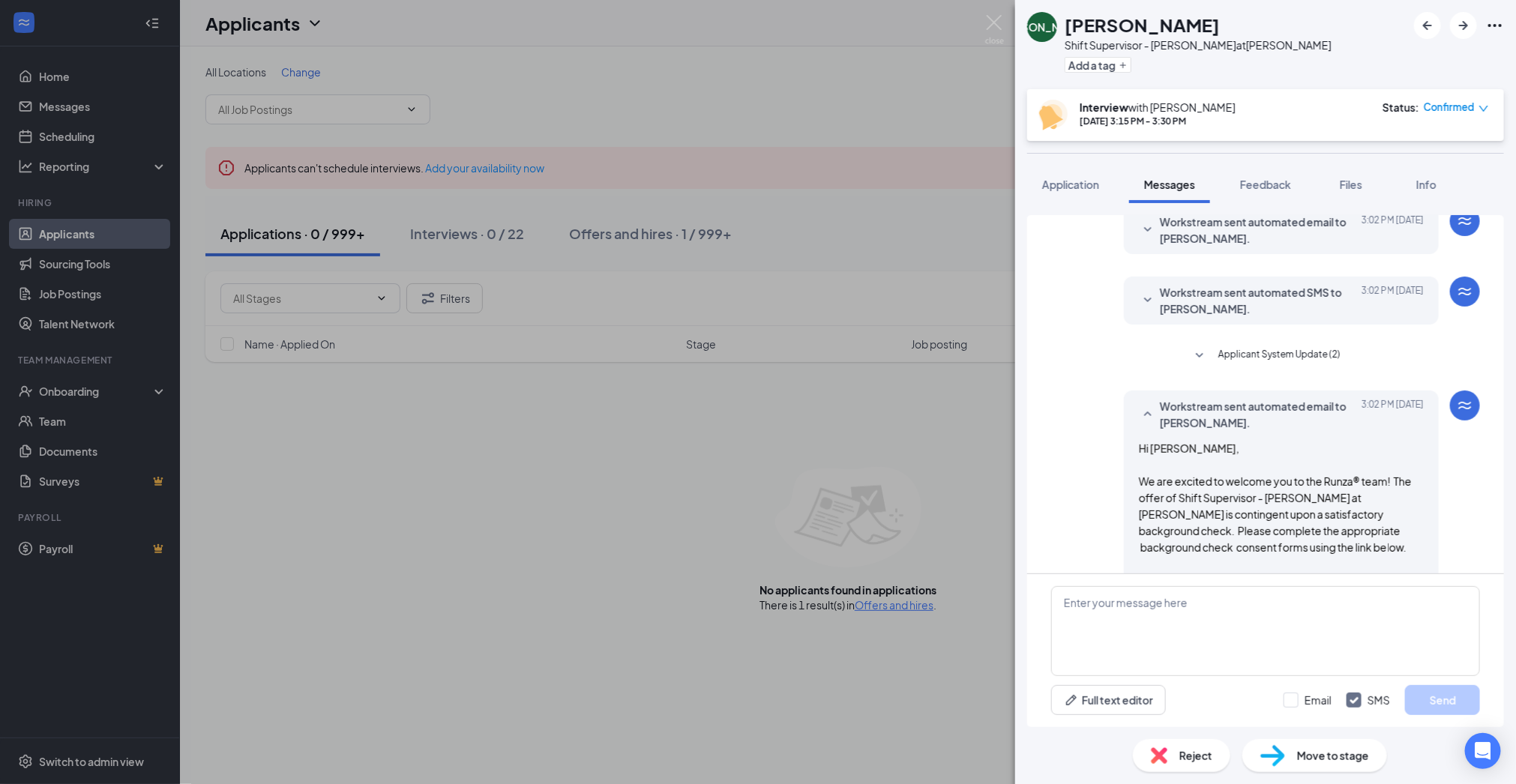
click at [1148, 303] on icon "SmallChevronDown" at bounding box center [1147, 300] width 18 height 18
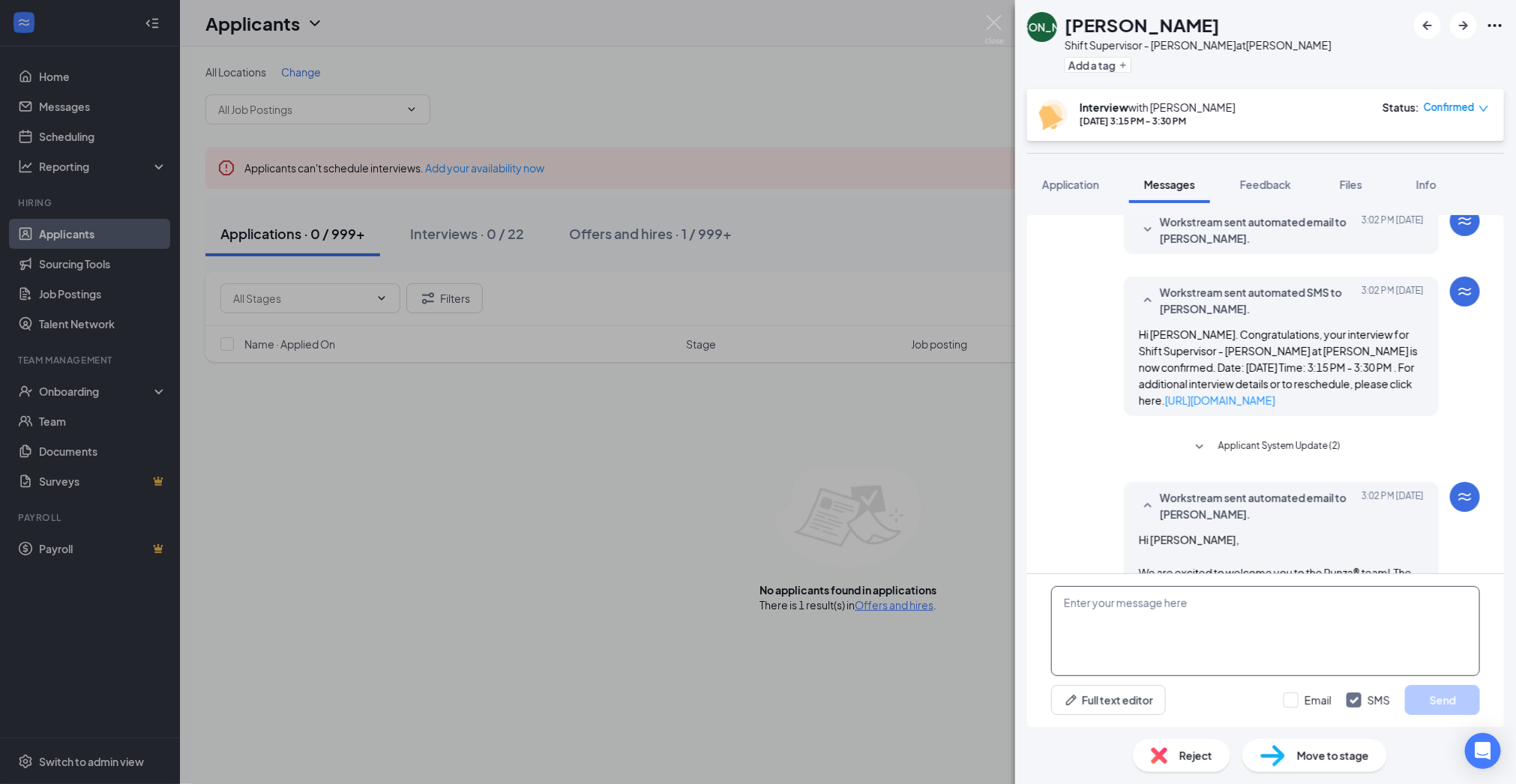
click at [1180, 631] on textarea at bounding box center [1265, 631] width 429 height 90
type textarea "Hi Judd. Please ignore the interview message. Thanks!"
click at [1434, 687] on button "Send" at bounding box center [1442, 699] width 75 height 30
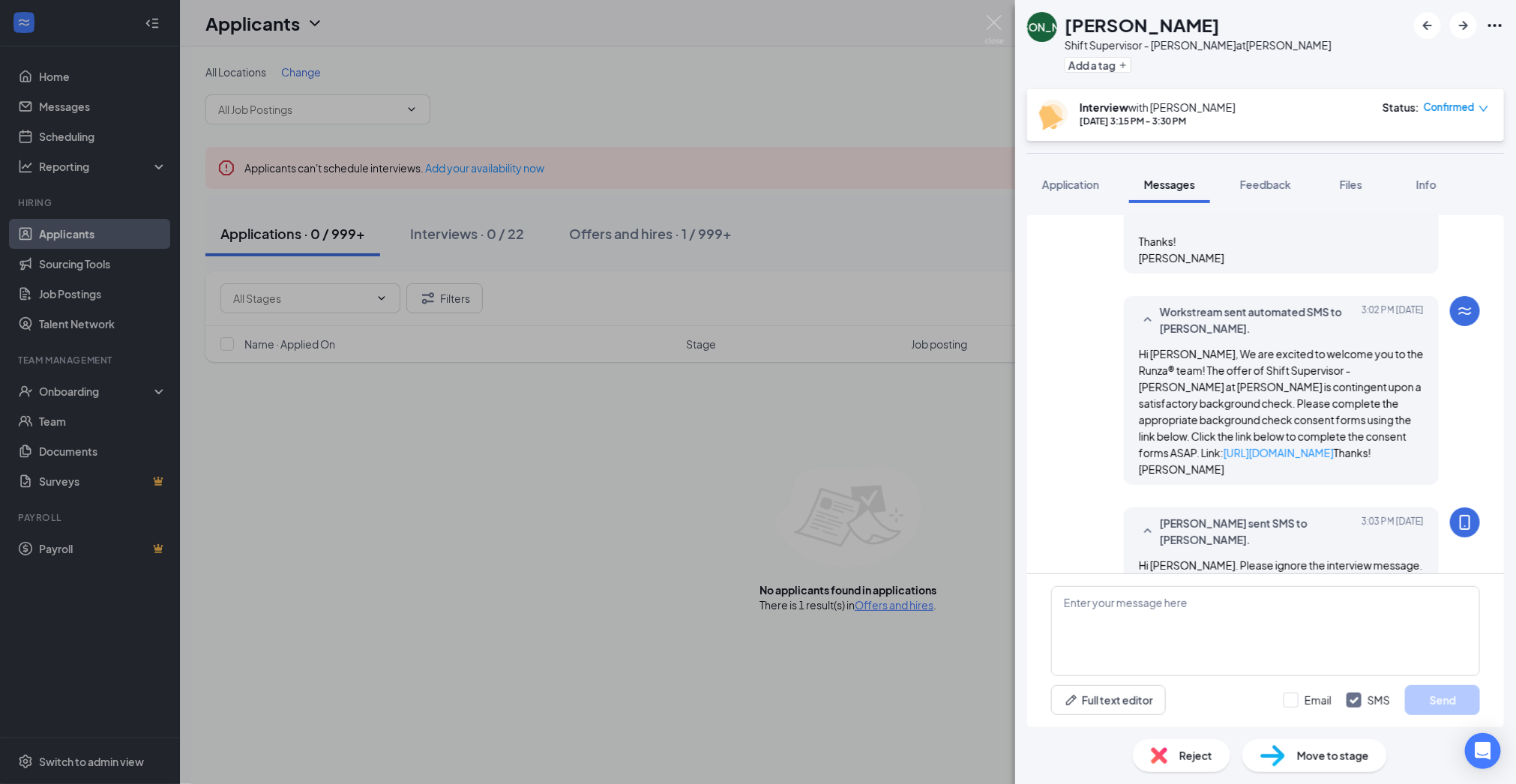
scroll to position [770, 0]
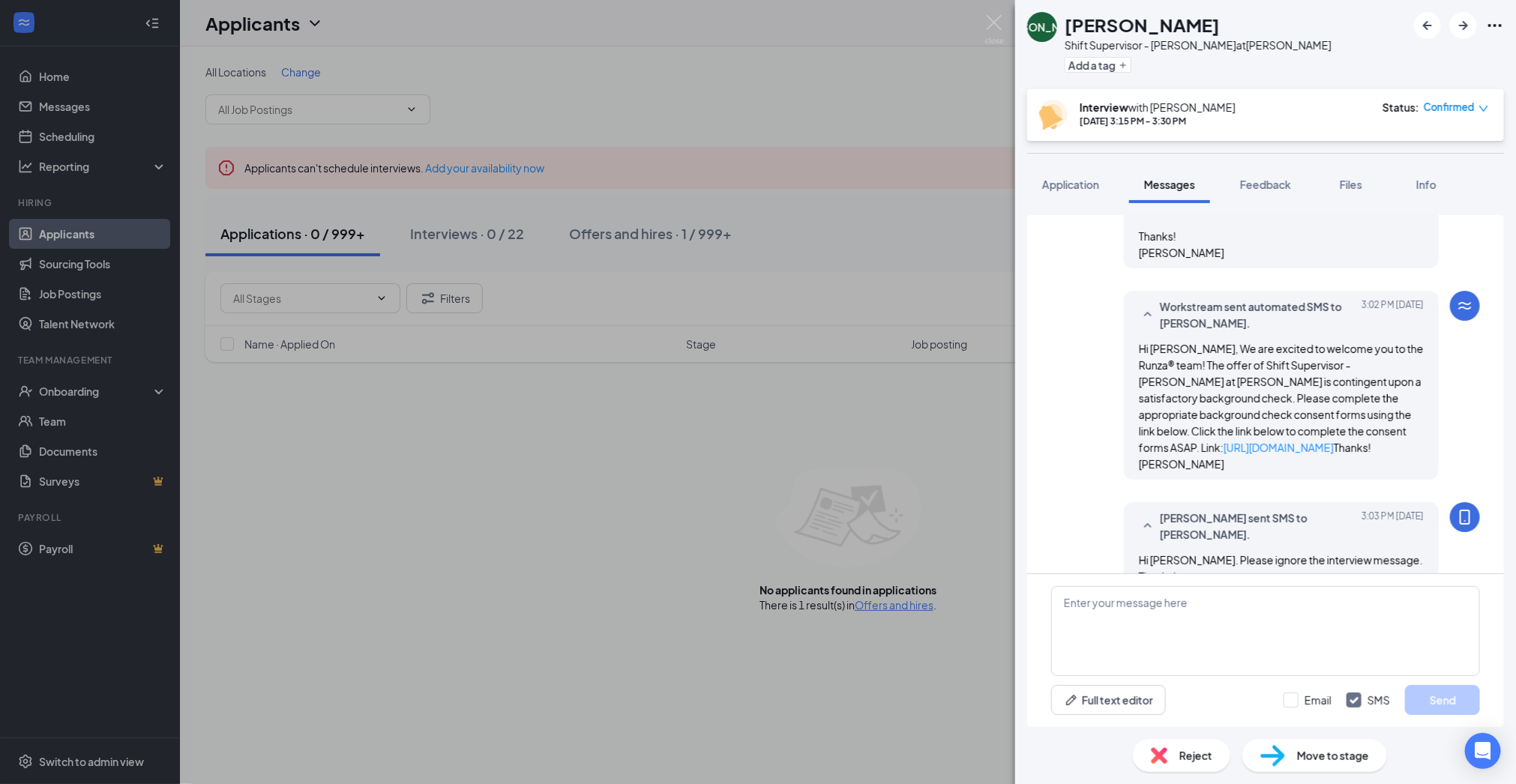
click at [994, 24] on img at bounding box center [994, 30] width 18 height 29
